Goal: Find specific page/section: Find specific page/section

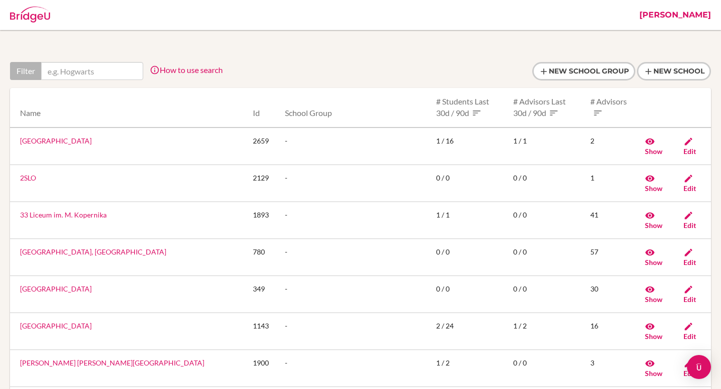
click at [72, 70] on input "text" at bounding box center [92, 71] width 102 height 18
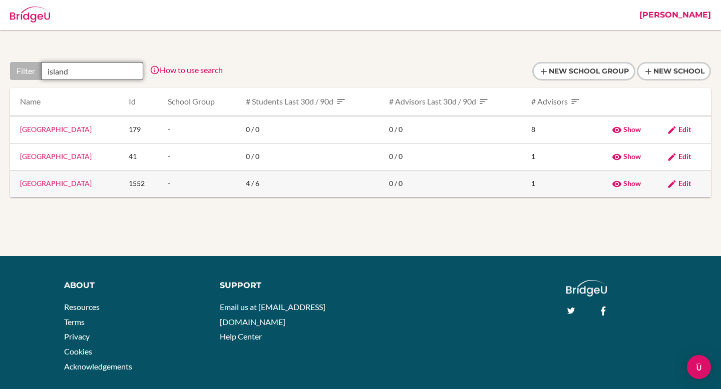
type input "island"
click at [682, 183] on span "Edit" at bounding box center [684, 183] width 13 height 9
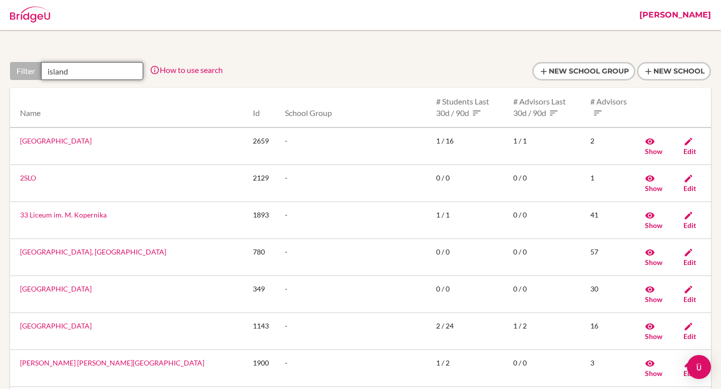
click at [85, 73] on input "island" at bounding box center [92, 71] width 102 height 18
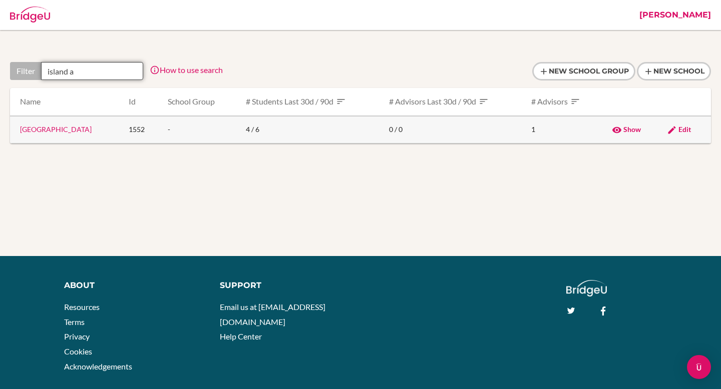
type input "island a"
click at [63, 135] on td "Island Academy" at bounding box center [65, 130] width 111 height 28
click at [59, 130] on link "Island Academy" at bounding box center [56, 129] width 72 height 9
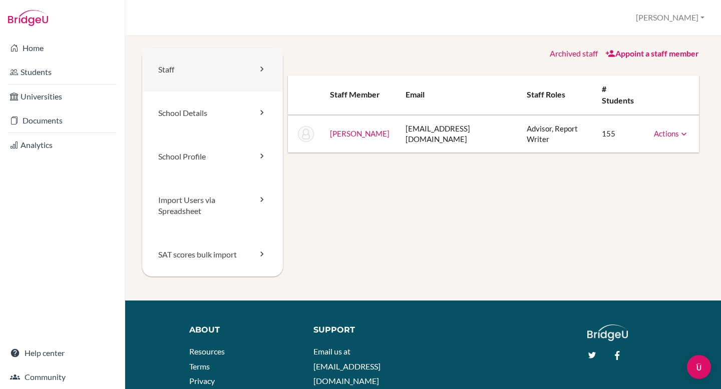
click at [182, 79] on link "Staff" at bounding box center [212, 70] width 141 height 44
click at [579, 58] on link "Archived staff" at bounding box center [573, 54] width 48 height 10
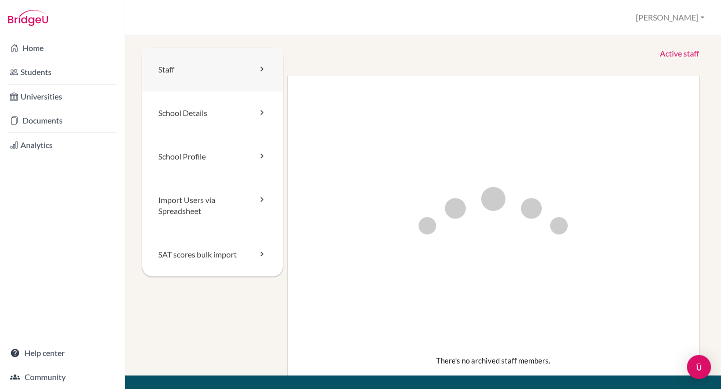
click at [237, 76] on link "Staff" at bounding box center [212, 70] width 141 height 44
